Goal: Task Accomplishment & Management: Use online tool/utility

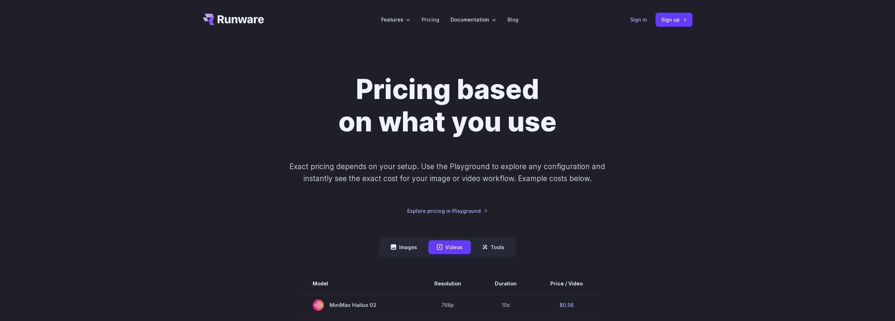
click at [635, 18] on link "Sign in" at bounding box center [639, 19] width 17 height 8
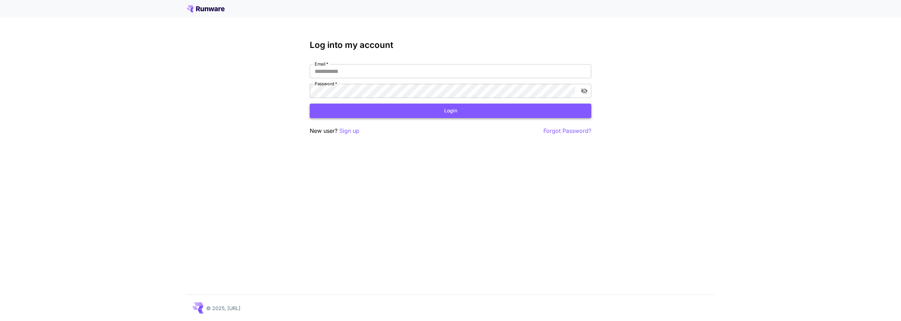
type input "**********"
click at [433, 114] on button "Login" at bounding box center [450, 110] width 281 height 14
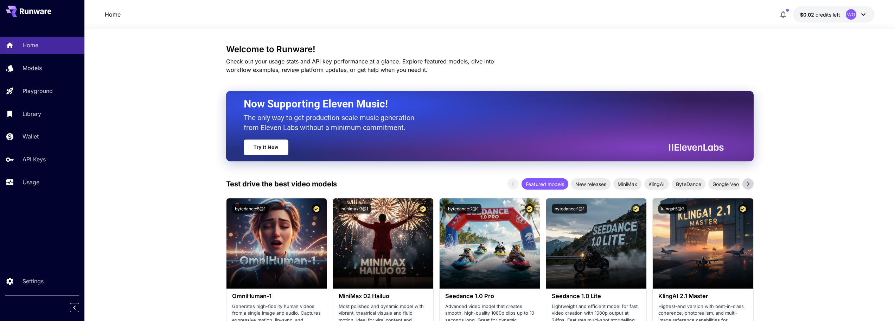
click at [865, 13] on icon at bounding box center [864, 14] width 8 height 8
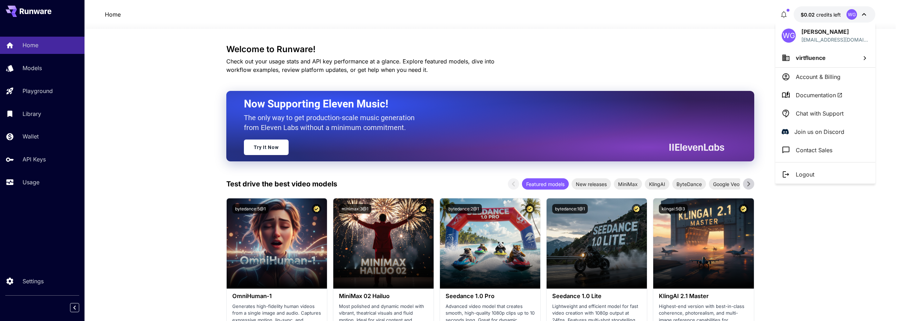
click at [846, 248] on div at bounding box center [450, 160] width 901 height 321
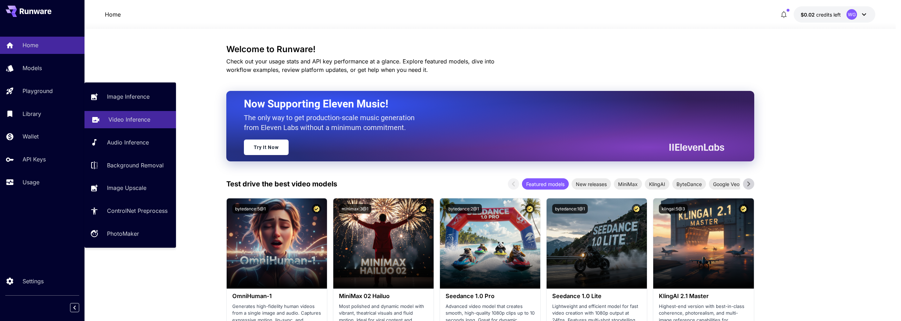
click at [125, 122] on p "Video Inference" at bounding box center [129, 119] width 42 height 8
